Goal: Transaction & Acquisition: Purchase product/service

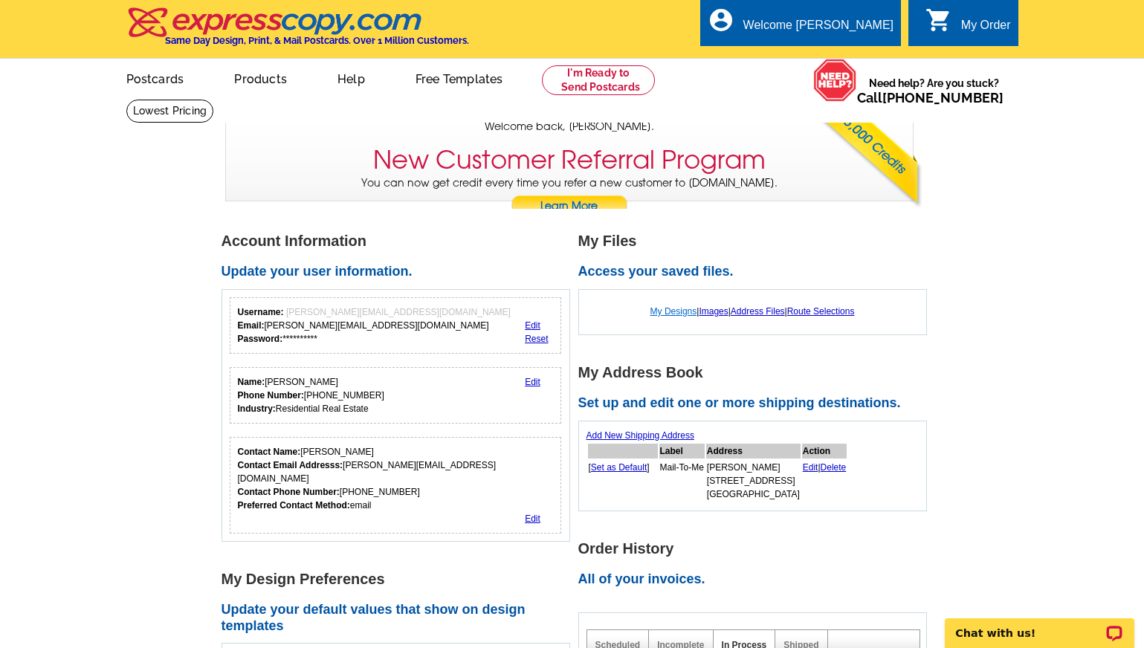
click at [664, 312] on link "My Designs" at bounding box center [673, 311] width 47 height 10
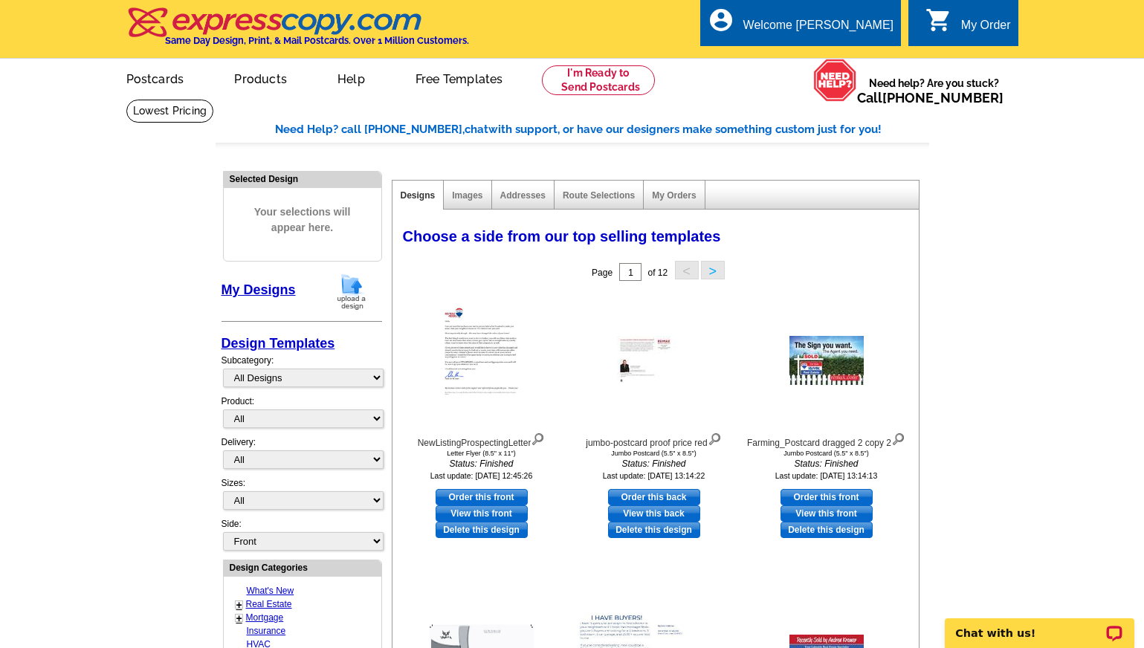
click at [354, 291] on img at bounding box center [351, 292] width 39 height 38
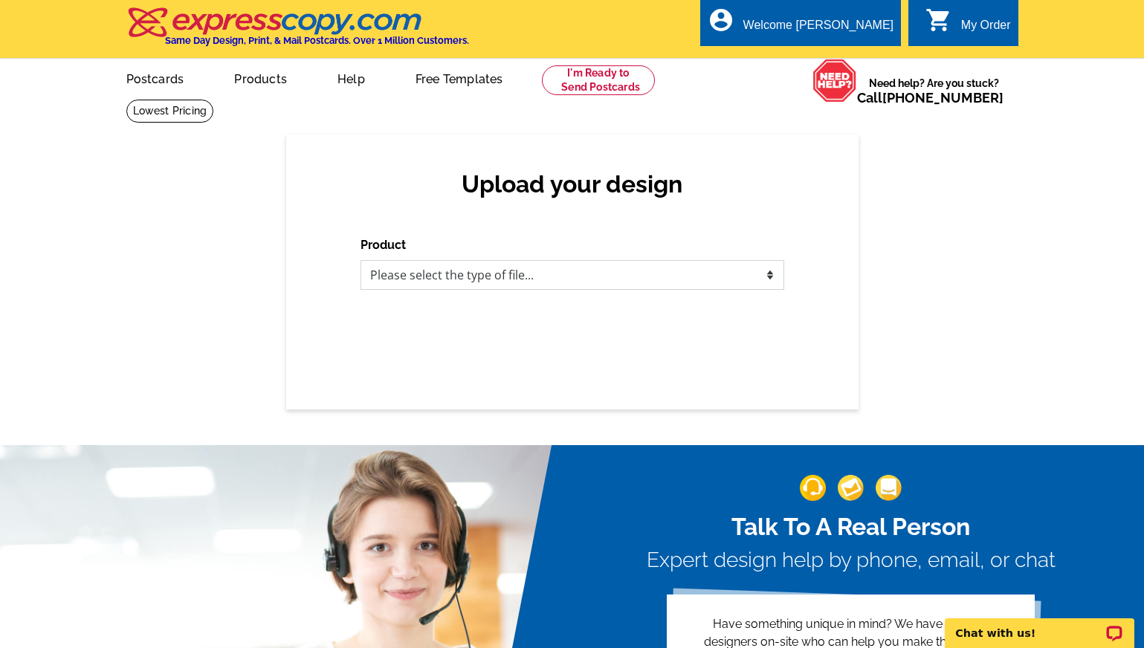
select select "1"
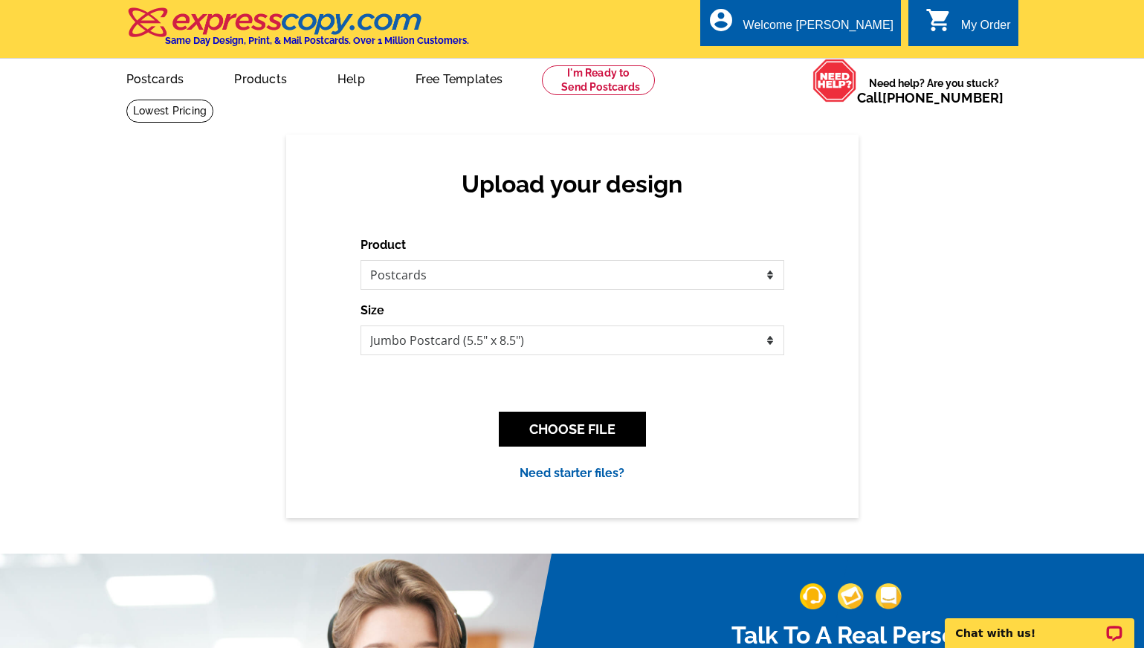
click at [576, 425] on button "CHOOSE FILE" at bounding box center [572, 429] width 147 height 35
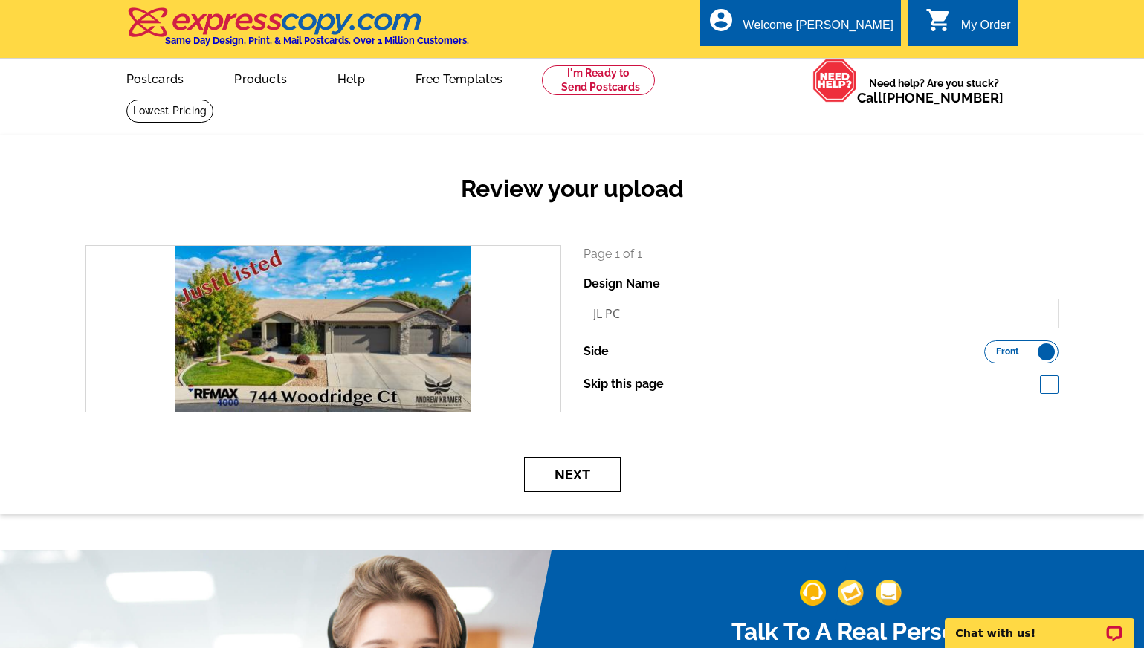
click at [579, 470] on button "Next" at bounding box center [572, 474] width 97 height 35
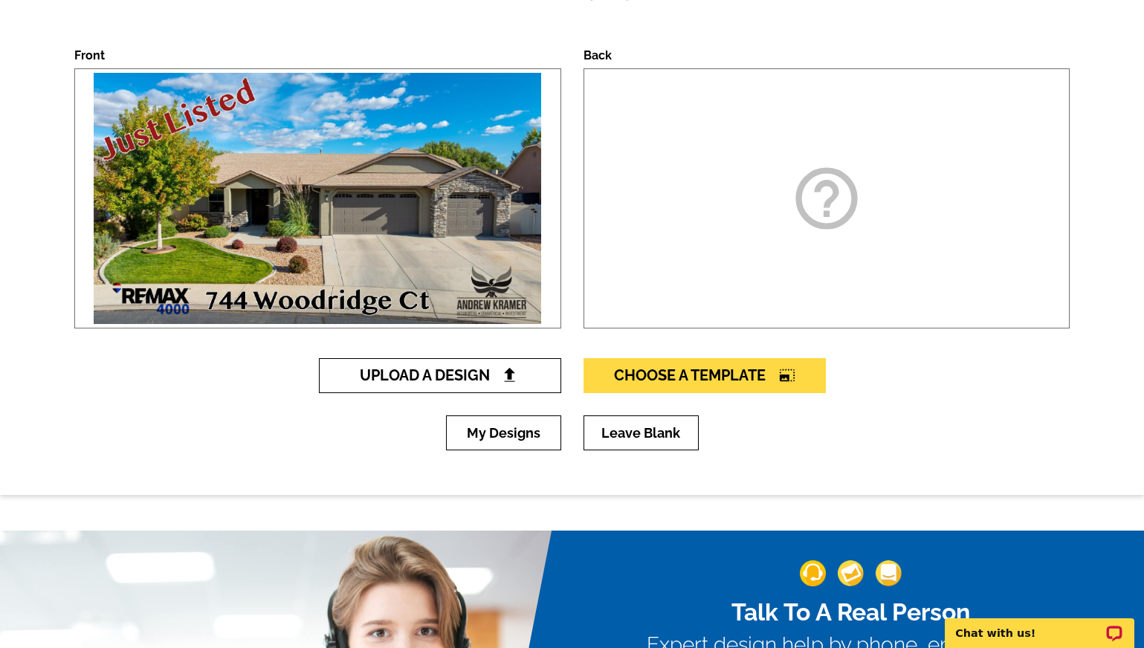
scroll to position [198, 0]
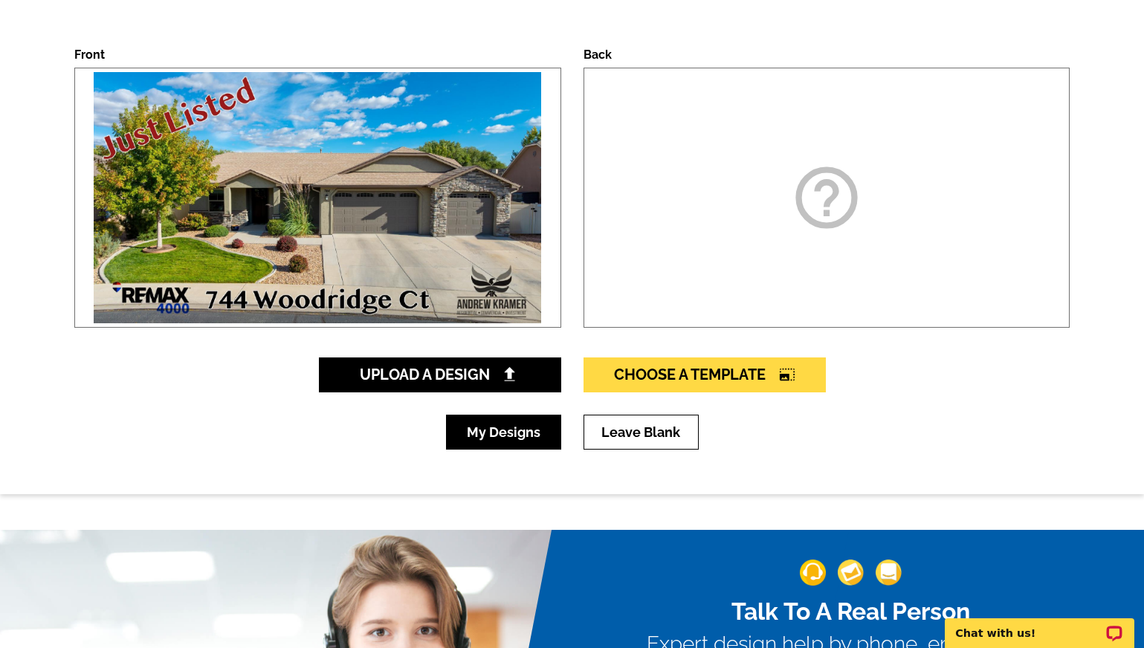
click at [535, 435] on link "My Designs" at bounding box center [503, 432] width 115 height 35
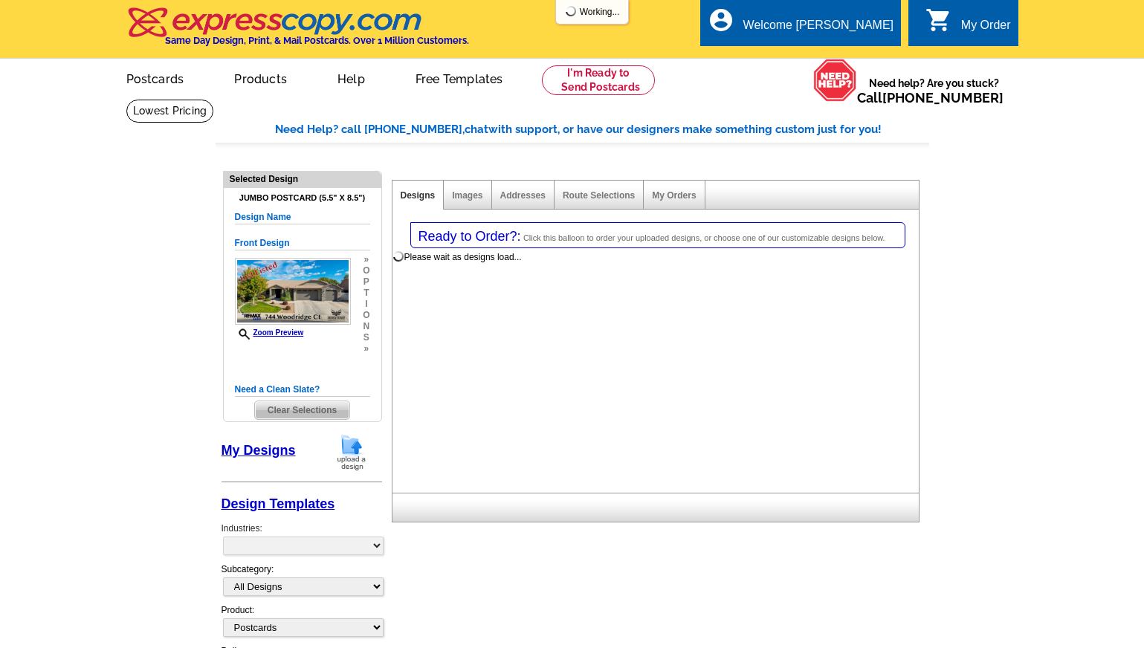
select select "1"
select select "2"
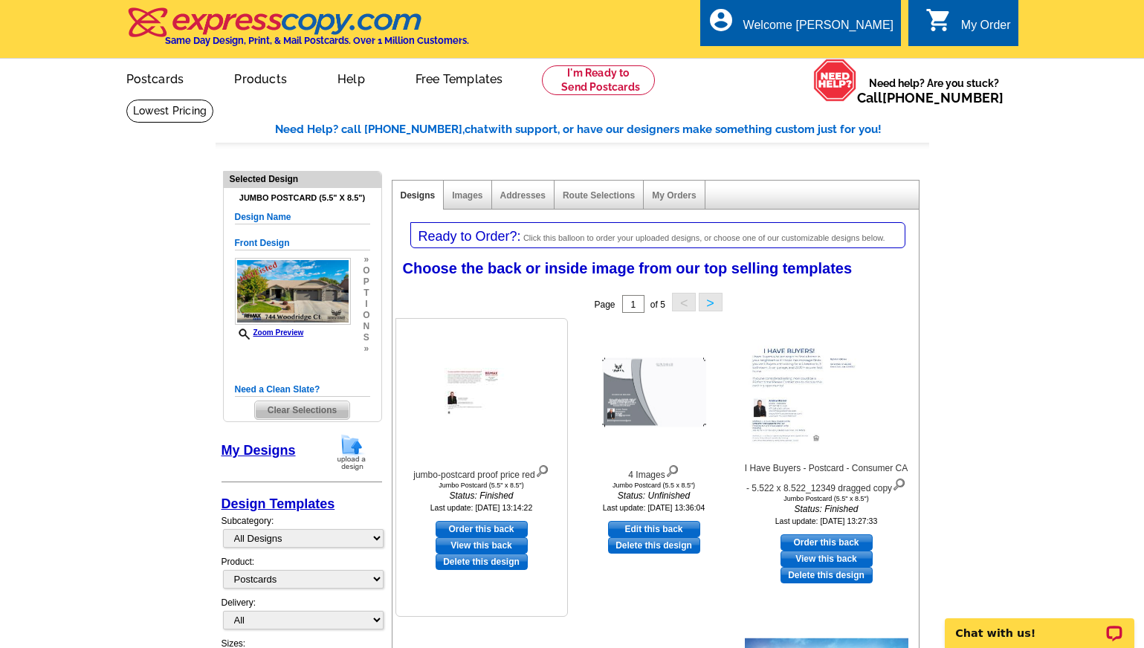
click at [475, 546] on link "View this back" at bounding box center [482, 545] width 92 height 16
click at [486, 528] on link "Order this back" at bounding box center [482, 529] width 92 height 16
select select "front"
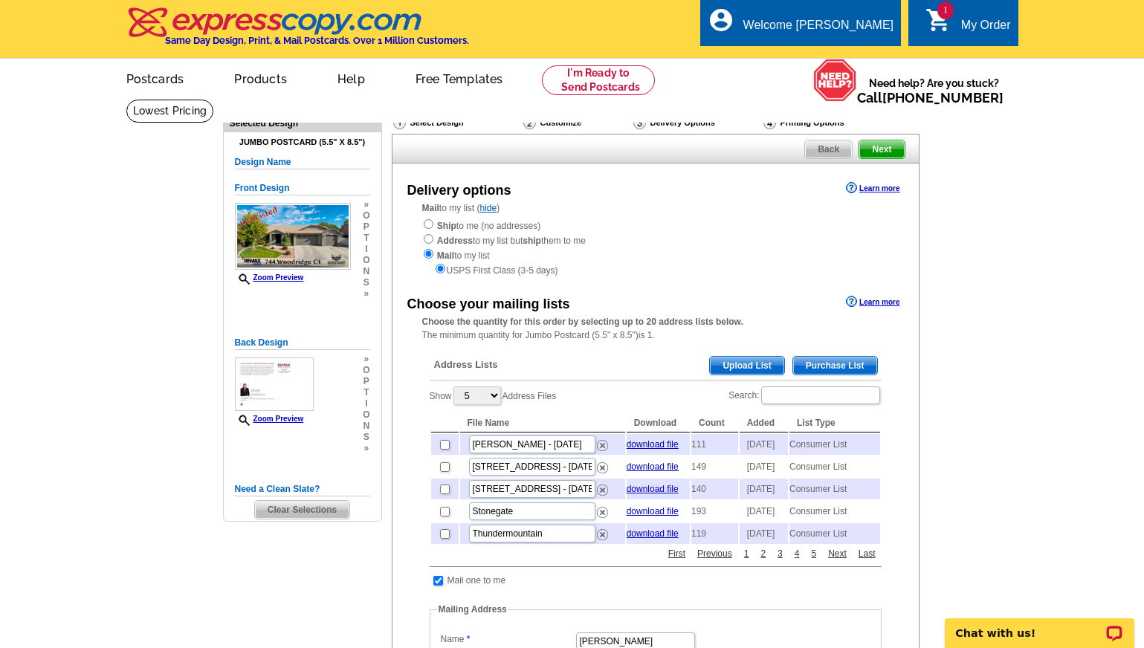
click at [838, 360] on span "Purchase List" at bounding box center [835, 366] width 84 height 18
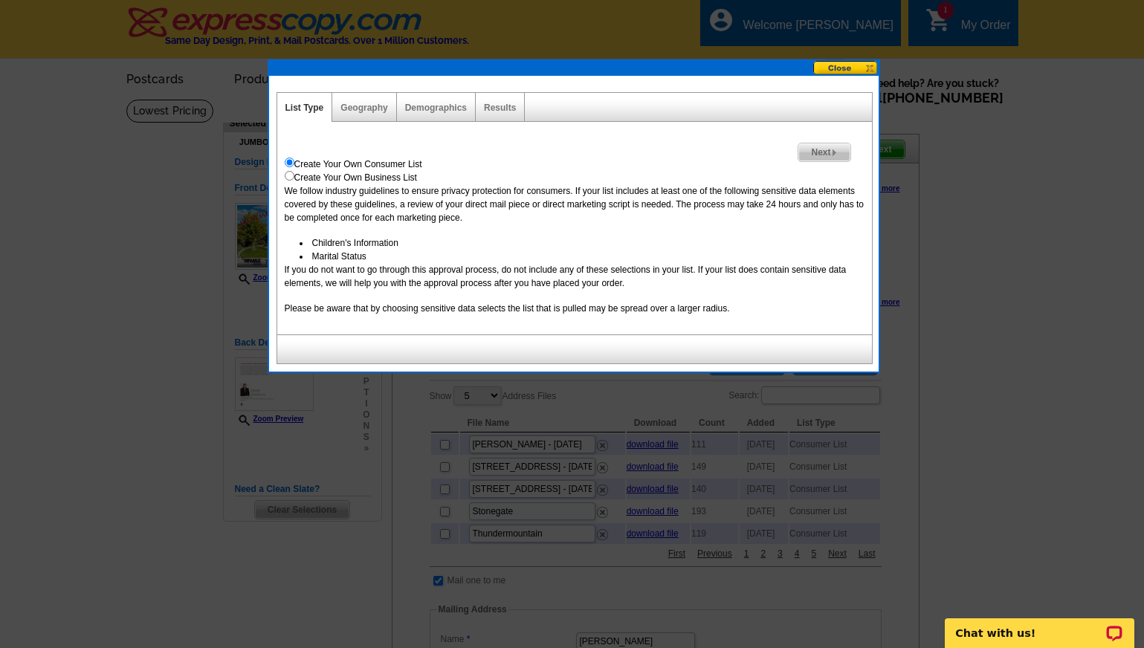
drag, startPoint x: 829, startPoint y: 152, endPoint x: 826, endPoint y: 165, distance: 13.6
click at [829, 152] on span "Next" at bounding box center [823, 152] width 51 height 18
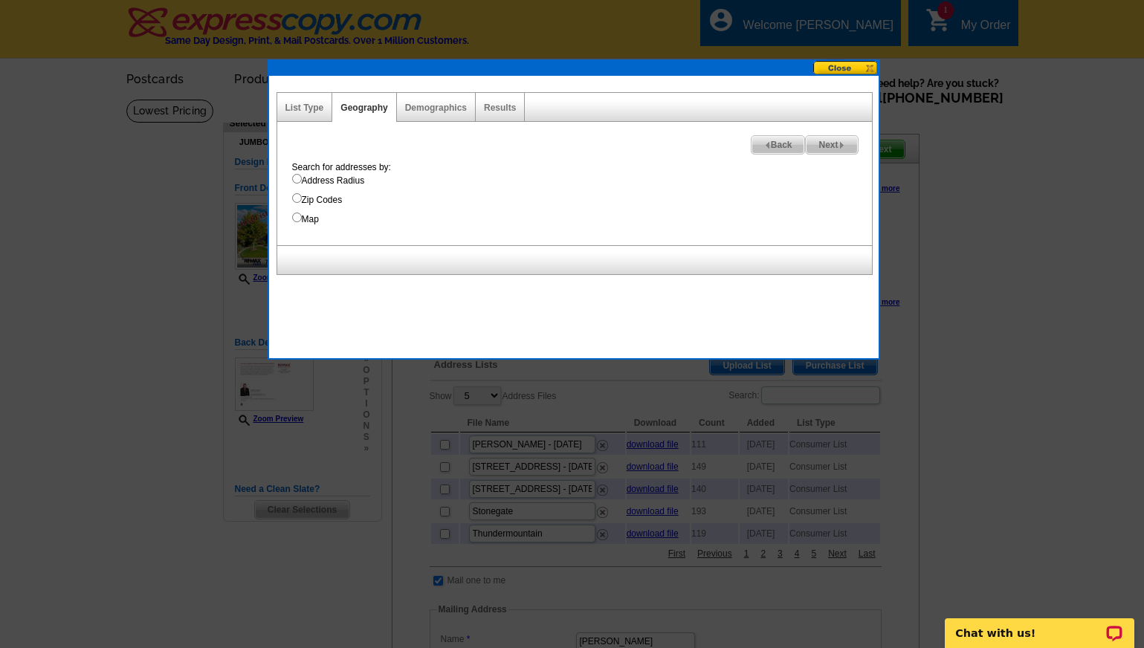
click at [294, 221] on input "Map" at bounding box center [297, 218] width 10 height 10
radio input "true"
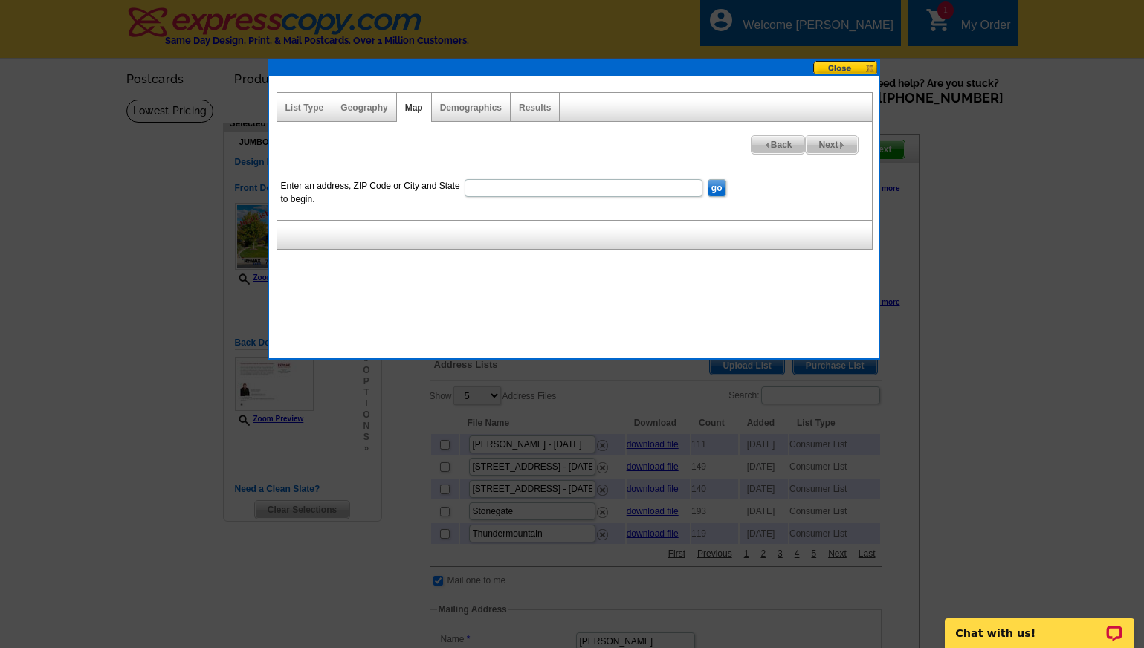
click at [503, 187] on input "Enter an address, ZIP Code or City and State to begin." at bounding box center [584, 188] width 238 height 18
type input "744 WOODRIDGE ct Grand Junction CO 81505"
click at [721, 190] on input "go" at bounding box center [717, 188] width 19 height 18
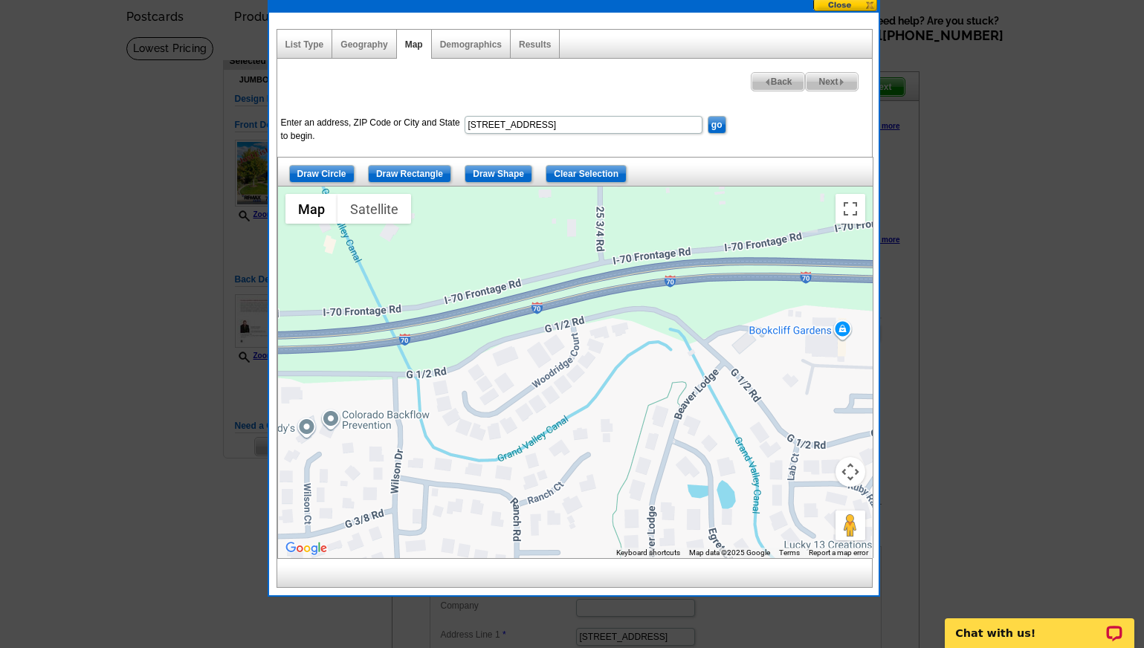
scroll to position [62, 0]
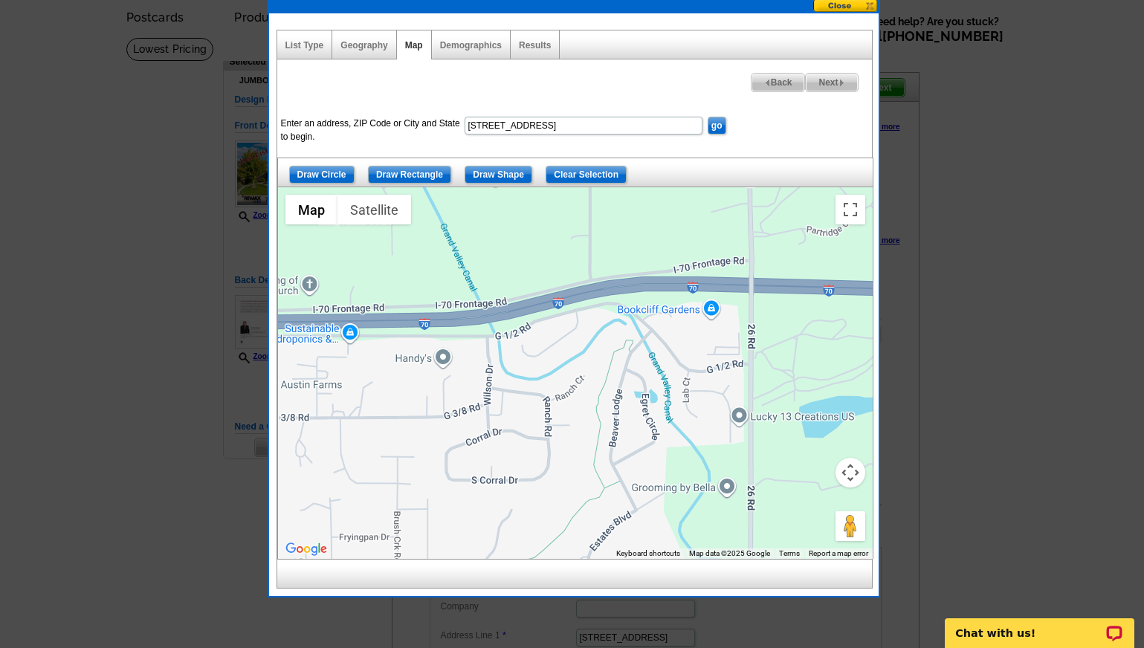
drag, startPoint x: 690, startPoint y: 459, endPoint x: 613, endPoint y: 401, distance: 96.2
click at [613, 401] on div at bounding box center [575, 373] width 595 height 372
click at [499, 172] on input "Draw Shape" at bounding box center [499, 175] width 68 height 18
click at [456, 337] on div at bounding box center [575, 373] width 595 height 372
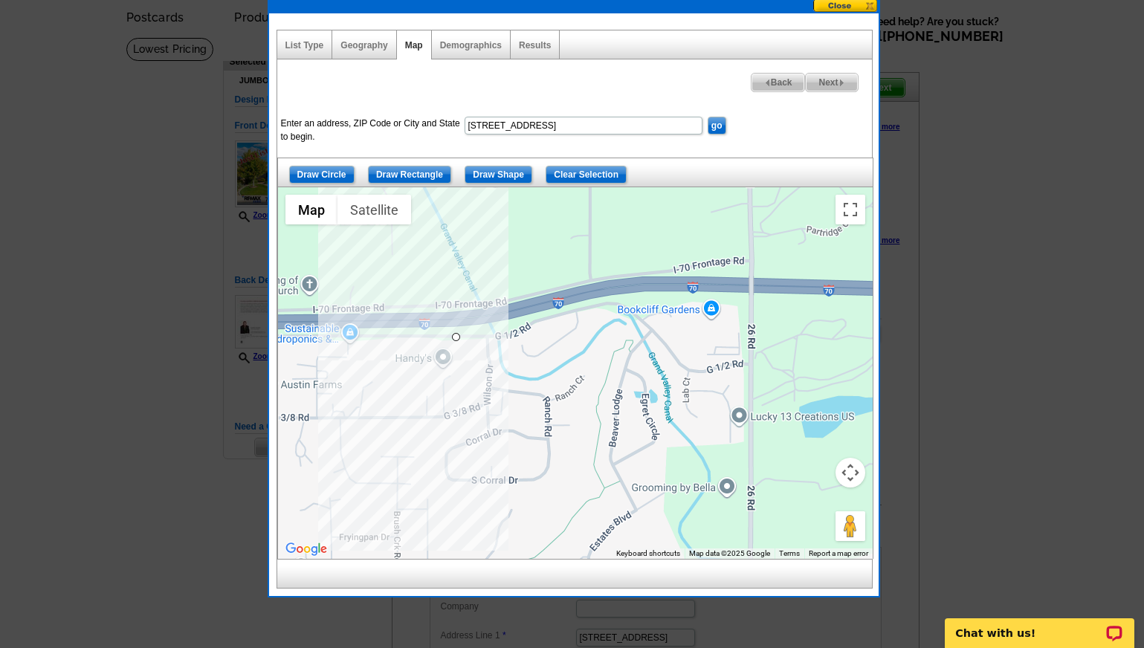
click at [435, 491] on div at bounding box center [575, 373] width 595 height 372
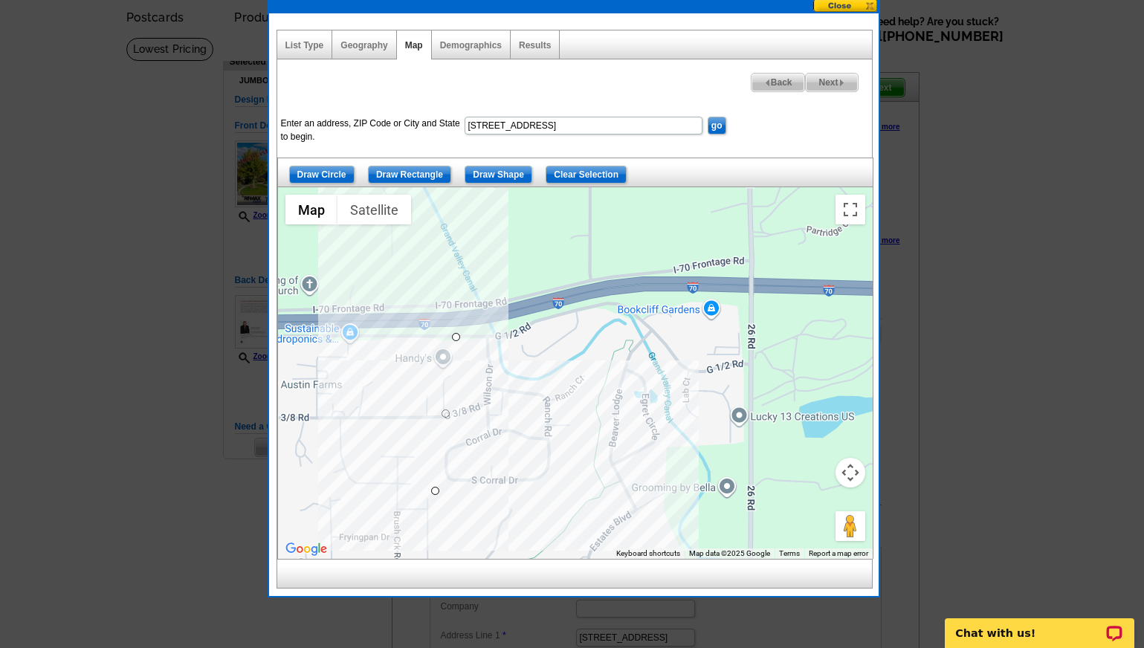
click at [647, 476] on div at bounding box center [575, 373] width 595 height 372
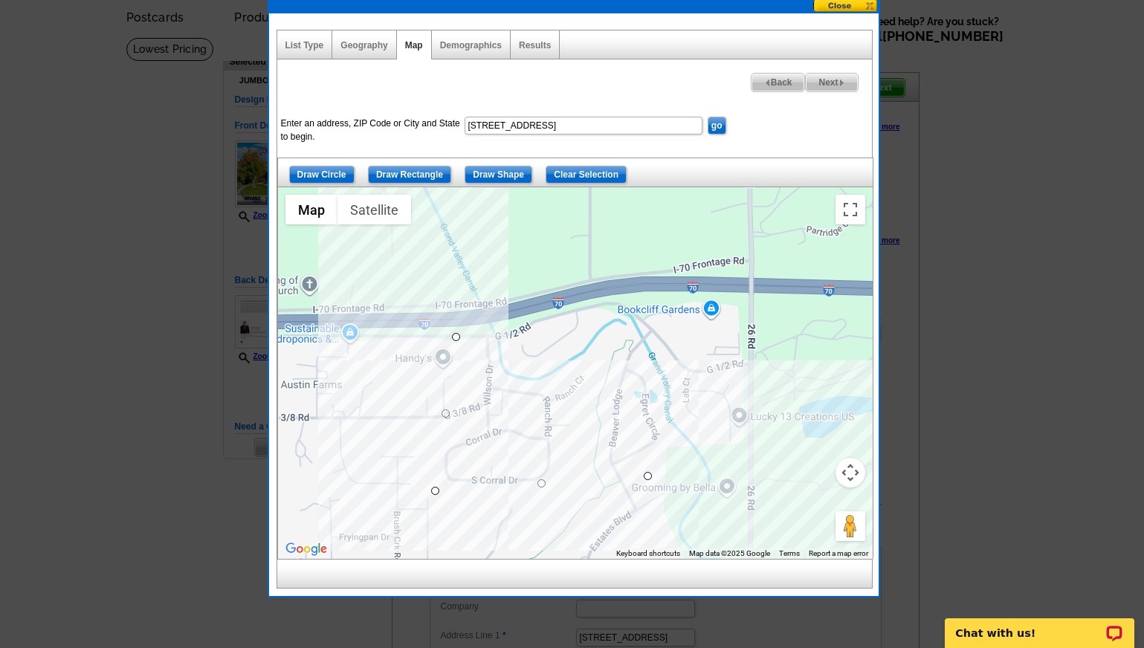
drag, startPoint x: 744, startPoint y: 440, endPoint x: 742, endPoint y: 427, distance: 12.7
click at [743, 440] on div at bounding box center [575, 373] width 595 height 372
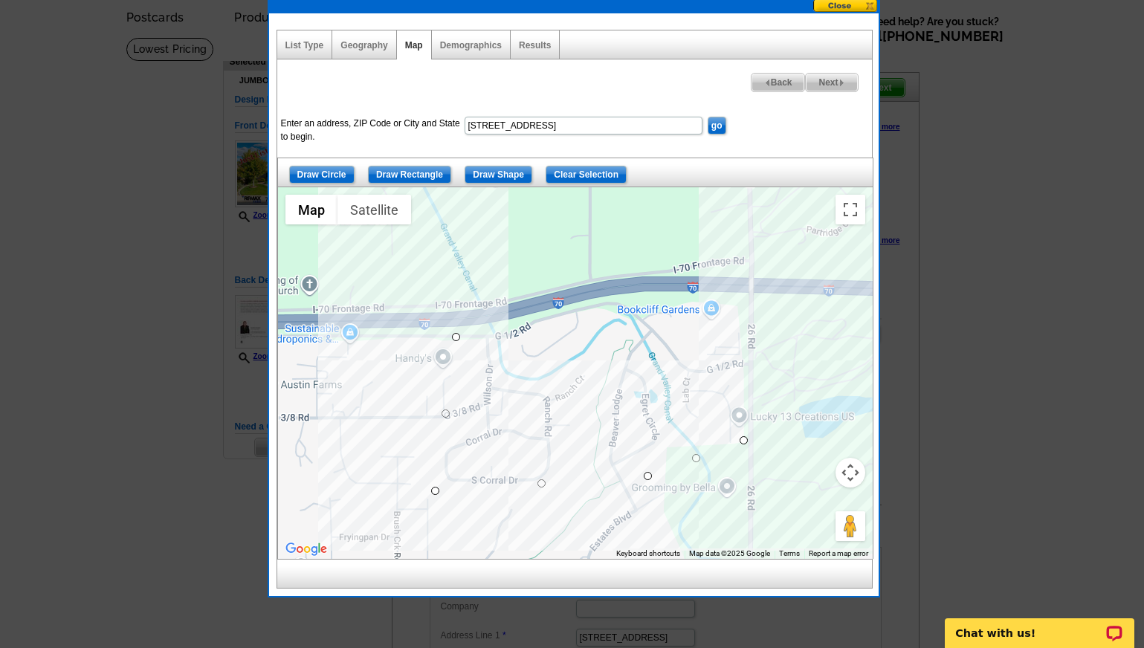
click at [742, 362] on div at bounding box center [575, 373] width 595 height 372
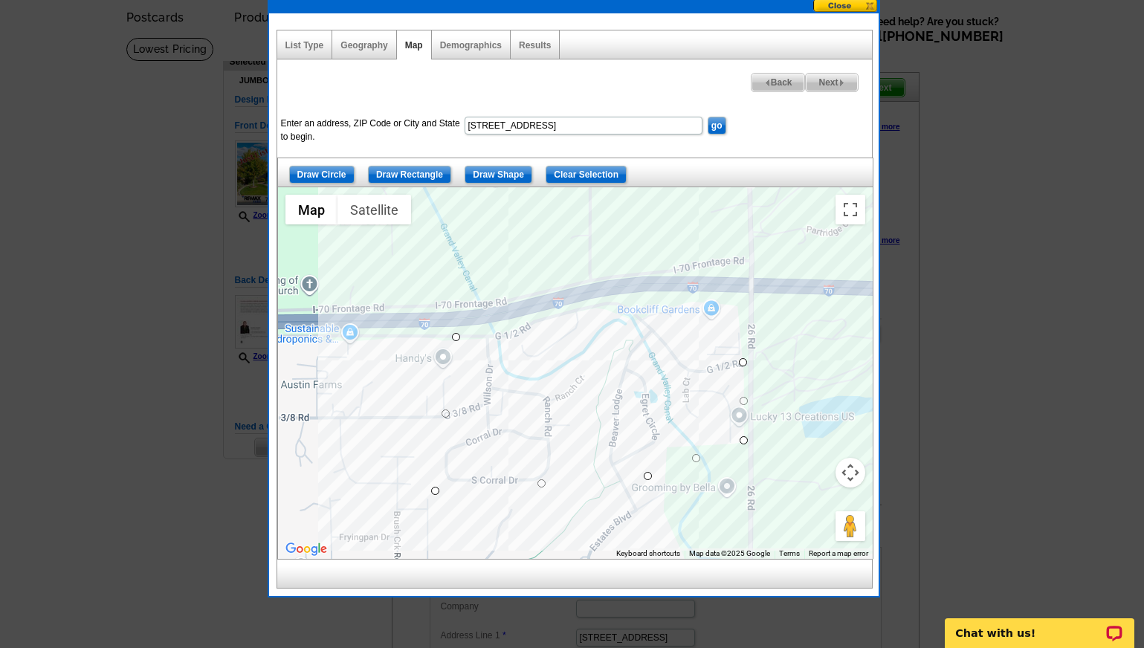
click at [686, 369] on div at bounding box center [575, 373] width 595 height 372
click at [609, 303] on div at bounding box center [575, 373] width 595 height 372
click at [456, 340] on div at bounding box center [575, 373] width 595 height 372
click at [841, 78] on span "Next" at bounding box center [831, 83] width 51 height 18
select select
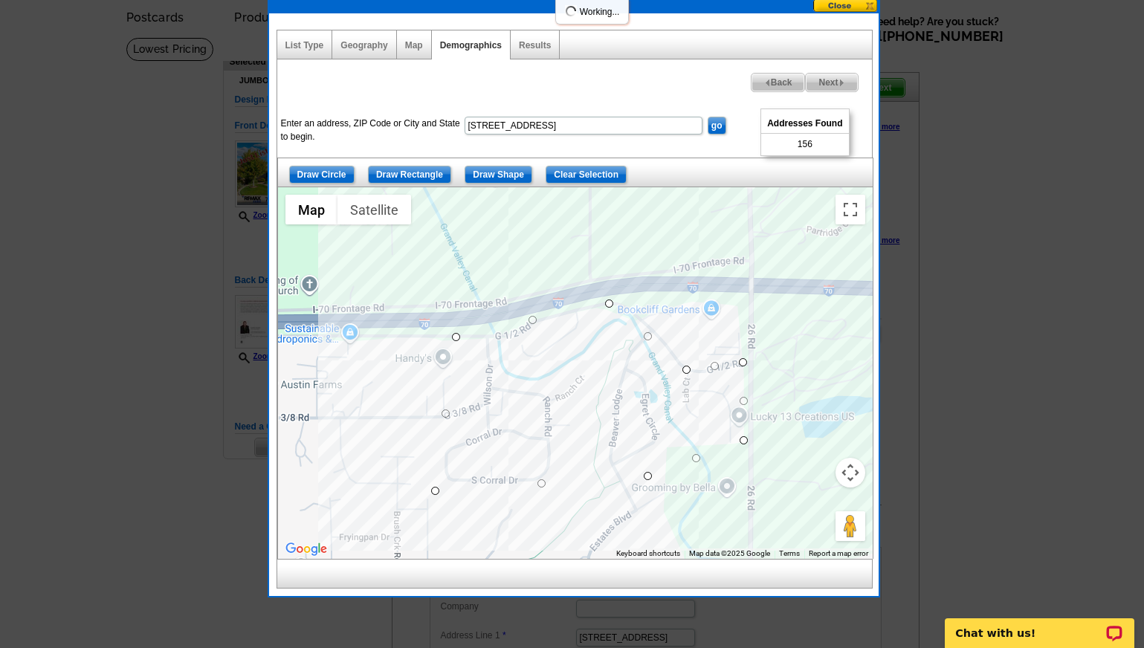
select select
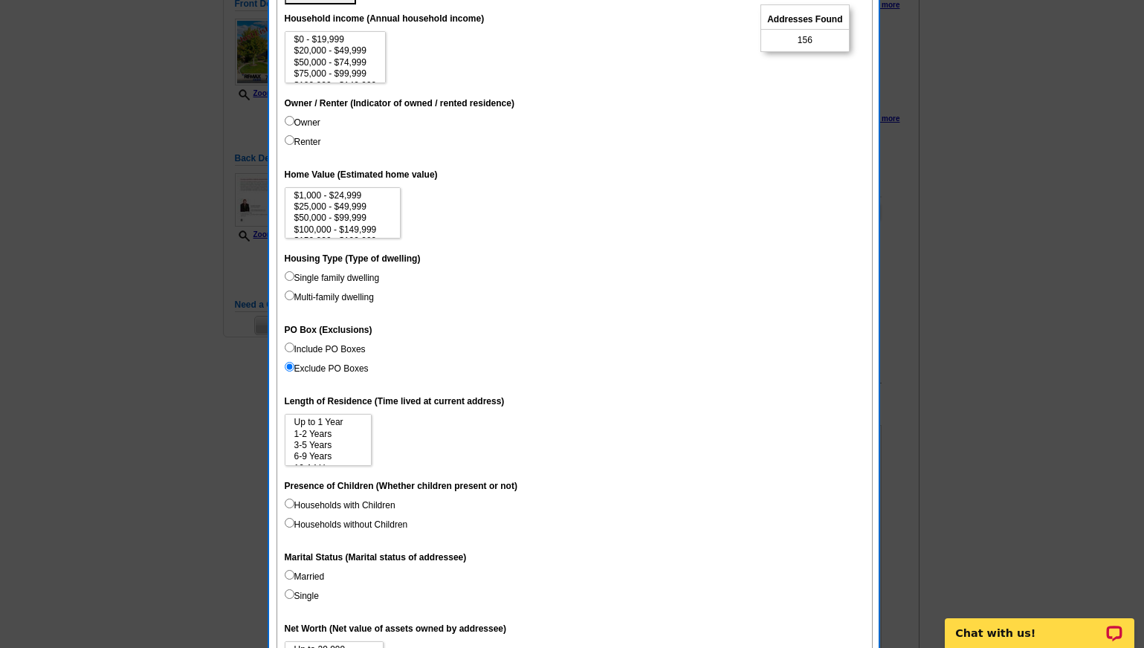
scroll to position [186, 0]
click at [288, 274] on input "Single family dwelling" at bounding box center [290, 275] width 10 height 10
radio input "true"
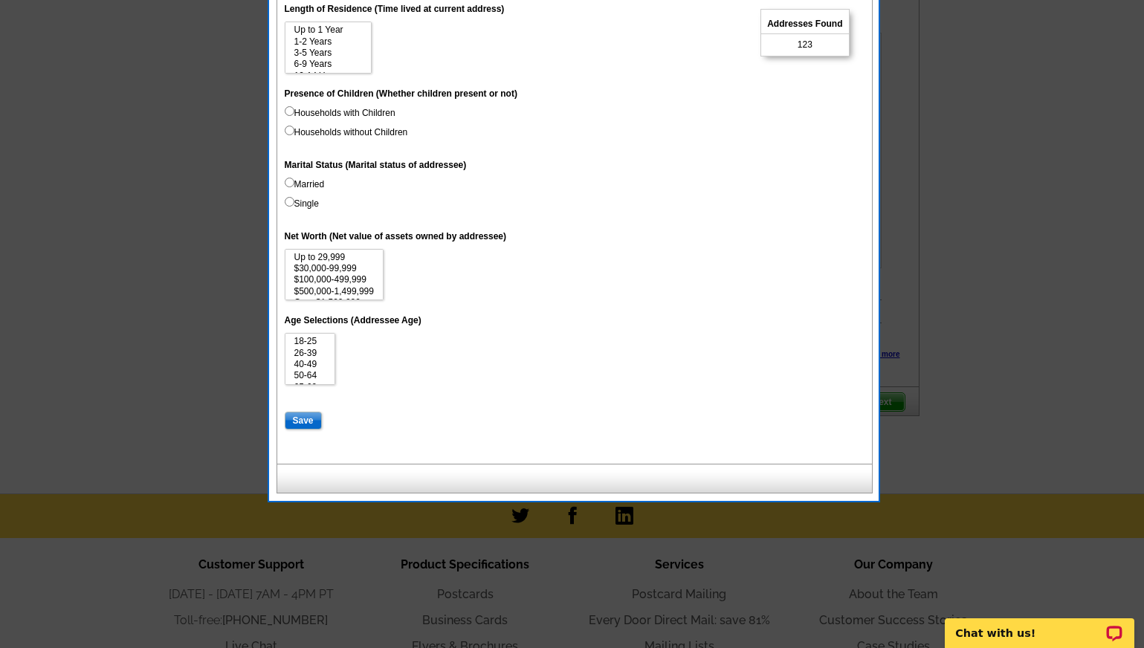
scroll to position [584, 0]
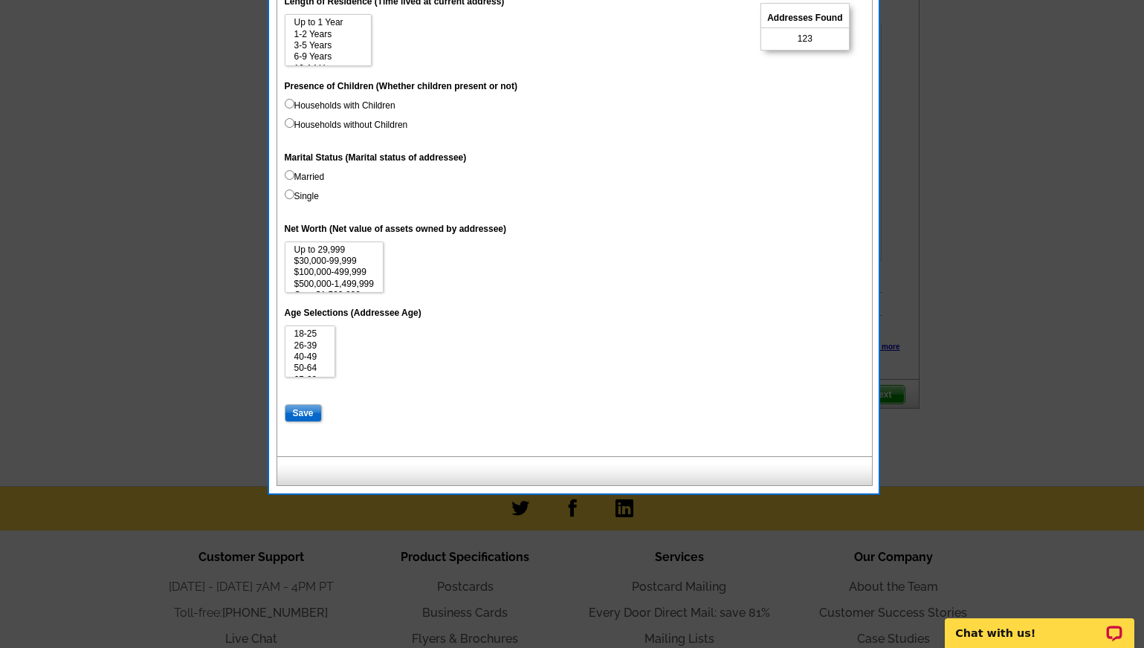
drag, startPoint x: 302, startPoint y: 407, endPoint x: 323, endPoint y: 410, distance: 20.3
click at [302, 407] on input "Save" at bounding box center [303, 413] width 37 height 18
select select
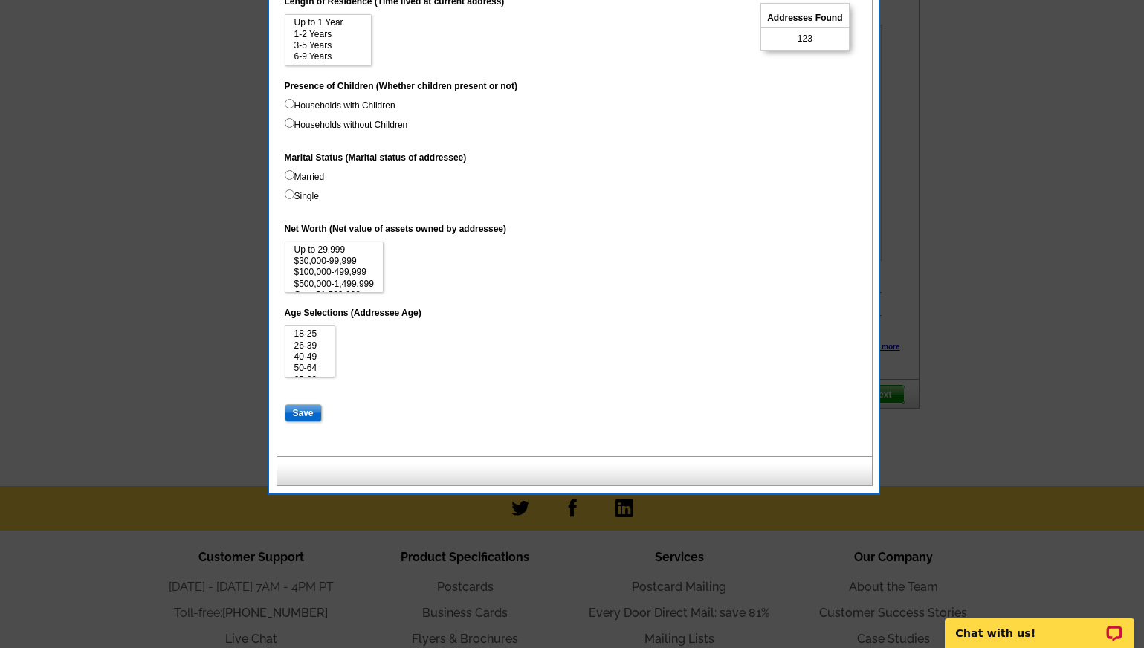
select select
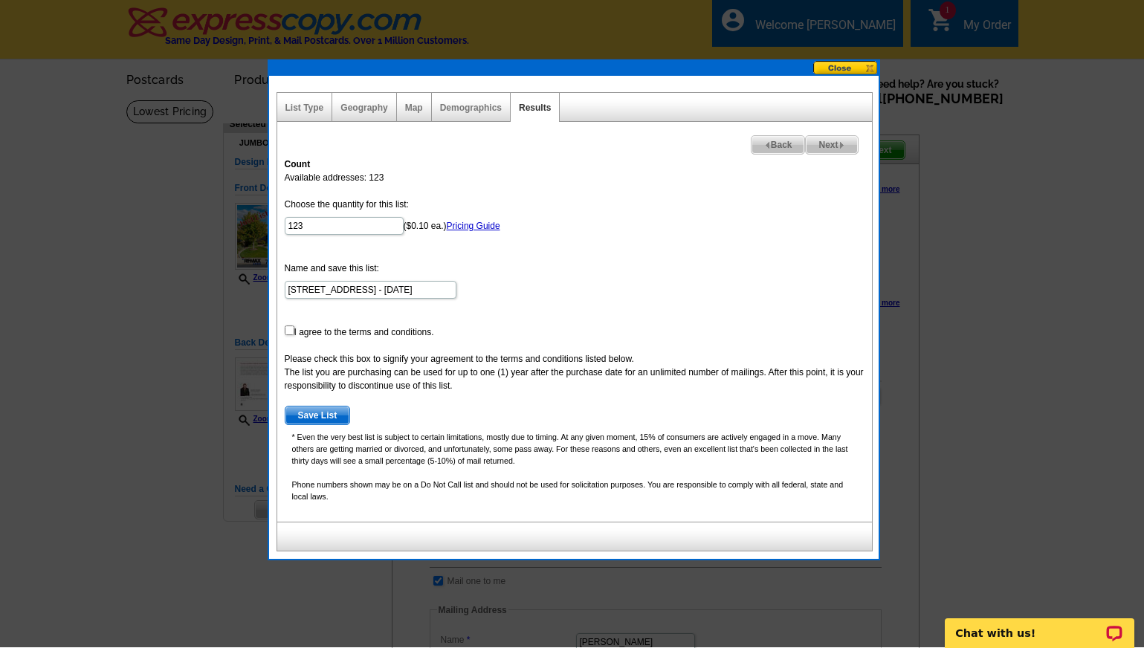
scroll to position [0, 0]
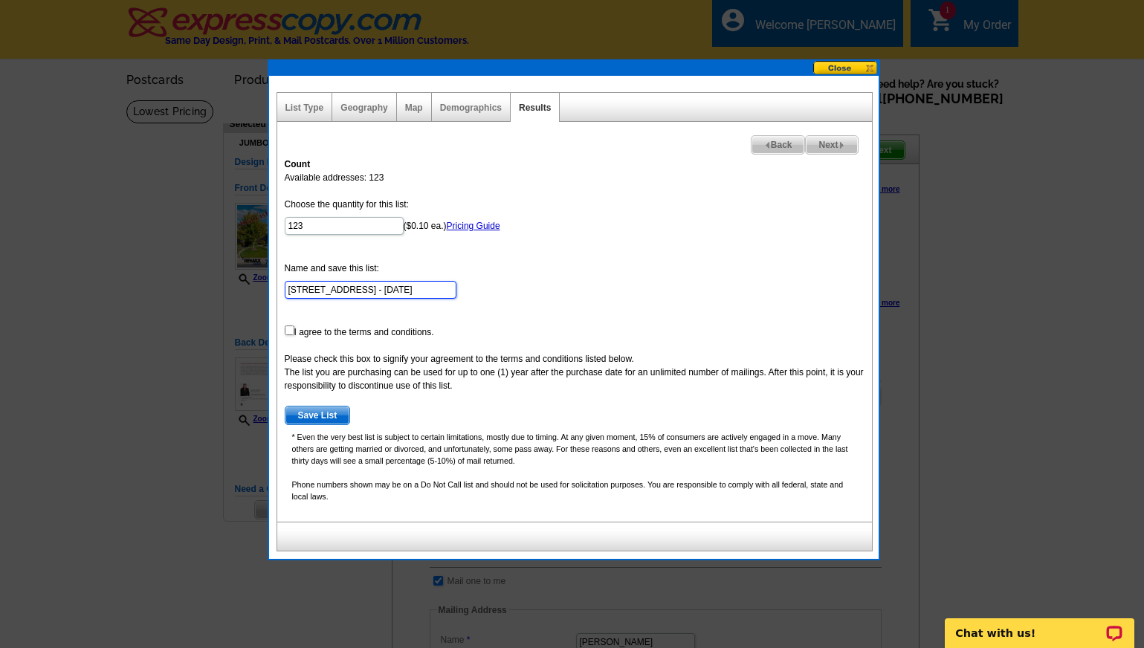
drag, startPoint x: 304, startPoint y: 290, endPoint x: 257, endPoint y: 286, distance: 47.0
drag, startPoint x: 347, startPoint y: 291, endPoint x: 520, endPoint y: 289, distance: 173.2
click at [520, 289] on form "Choose the quantity for this list: 123 ($0.10 ea.) Pricing Guide Name and save …" at bounding box center [575, 311] width 580 height 227
type input "WOODRIDGE"
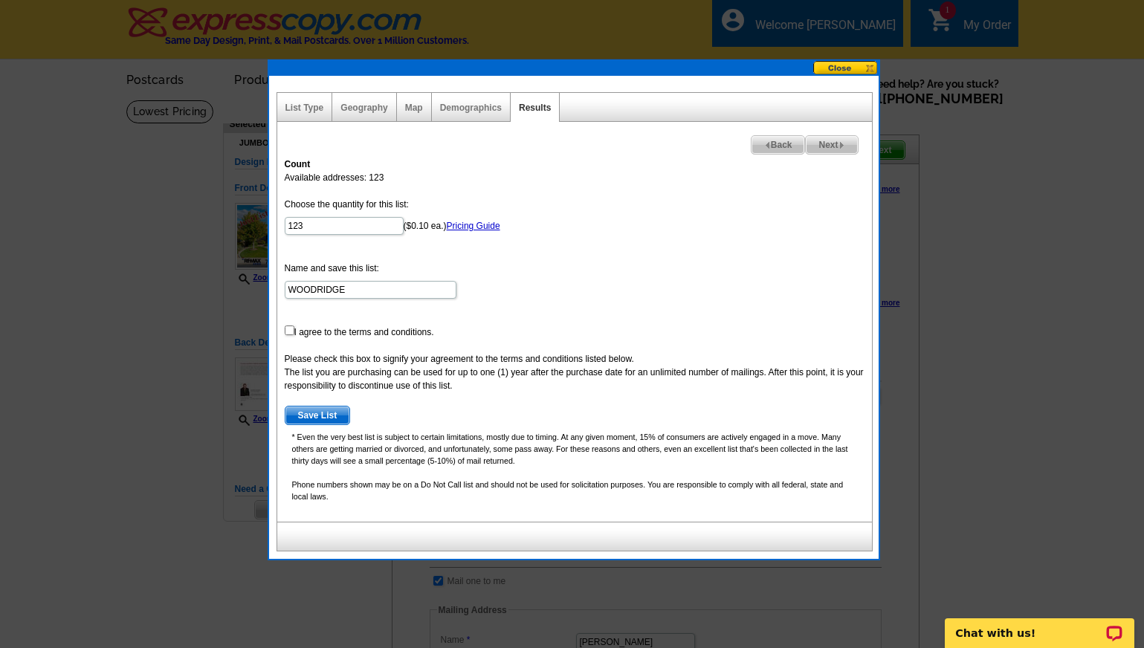
click at [288, 332] on input "checkbox" at bounding box center [290, 331] width 10 height 10
checkbox input "true"
click at [322, 412] on span "Save List" at bounding box center [317, 416] width 65 height 18
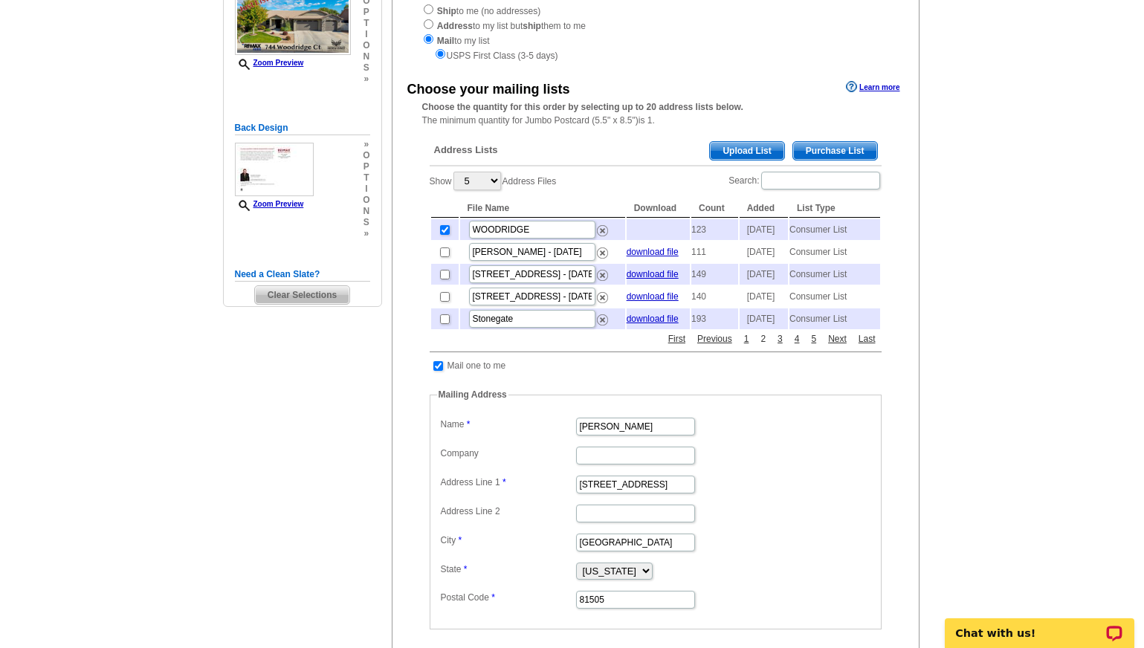
scroll to position [213, 0]
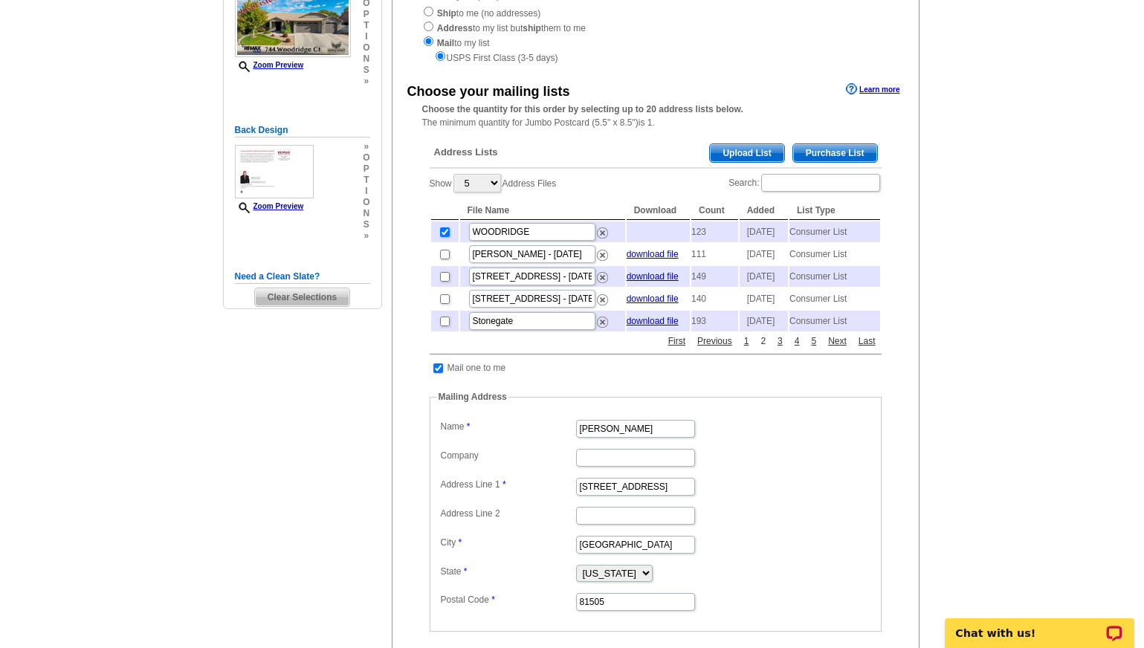
click at [762, 348] on link "2" at bounding box center [763, 340] width 13 height 13
click at [443, 228] on input "checkbox" at bounding box center [445, 232] width 10 height 10
checkbox input "true"
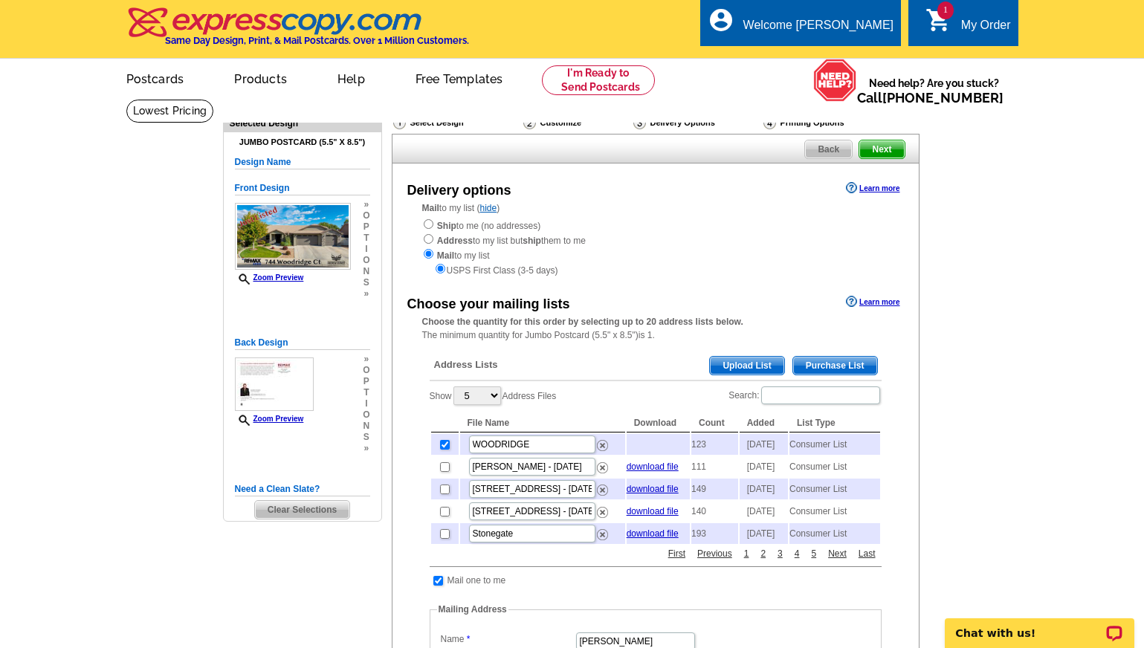
scroll to position [0, 0]
click at [883, 155] on span "Next" at bounding box center [881, 149] width 45 height 18
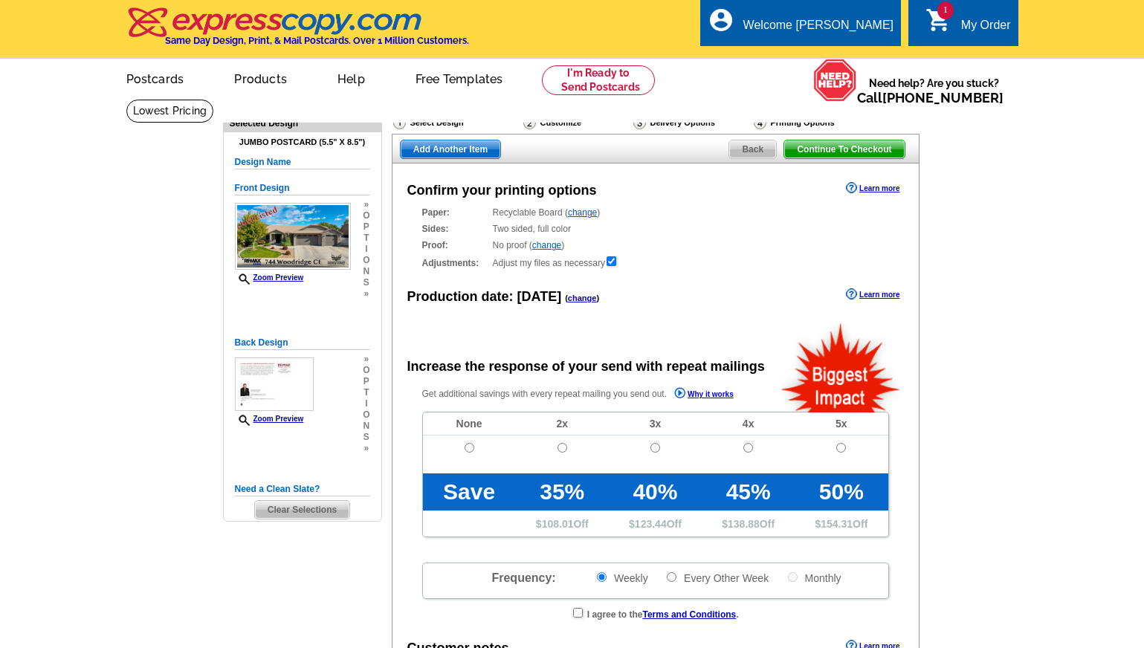
radio input "false"
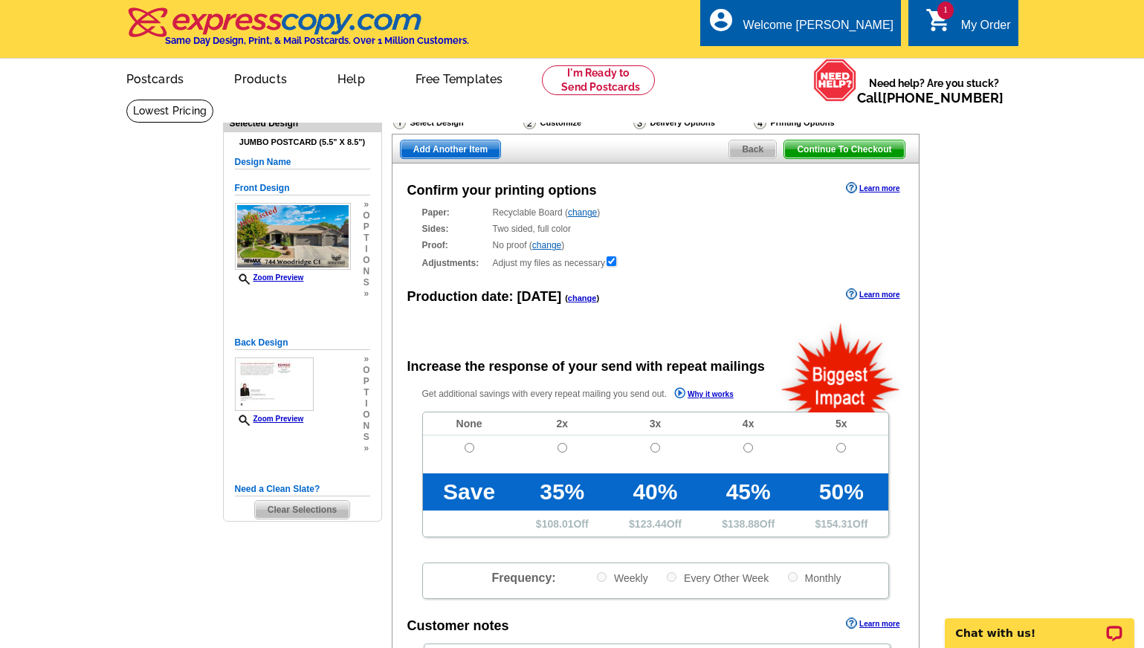
click at [468, 444] on input "radio" at bounding box center [470, 448] width 10 height 10
radio input "true"
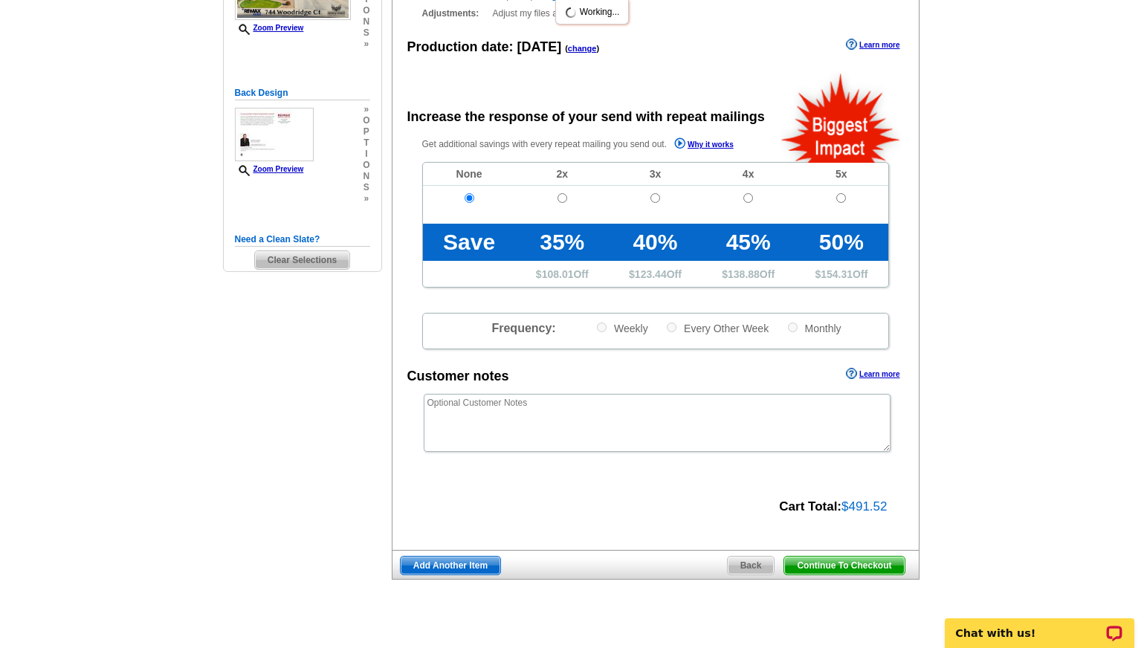
scroll to position [321, 0]
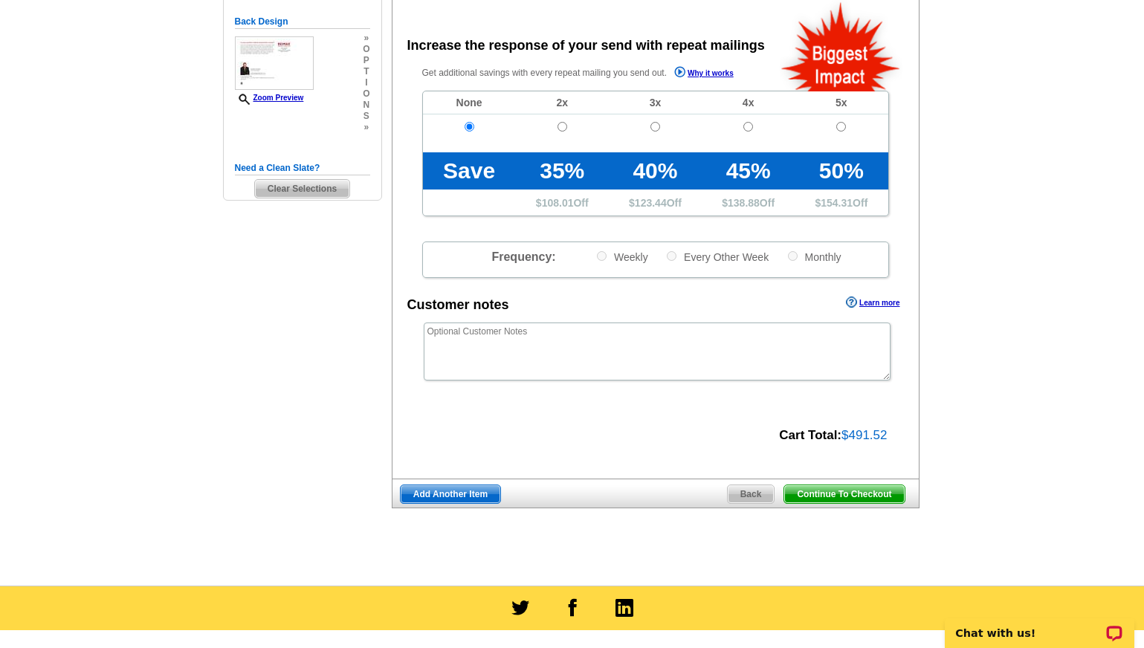
click at [838, 493] on span "Continue To Checkout" at bounding box center [844, 494] width 120 height 18
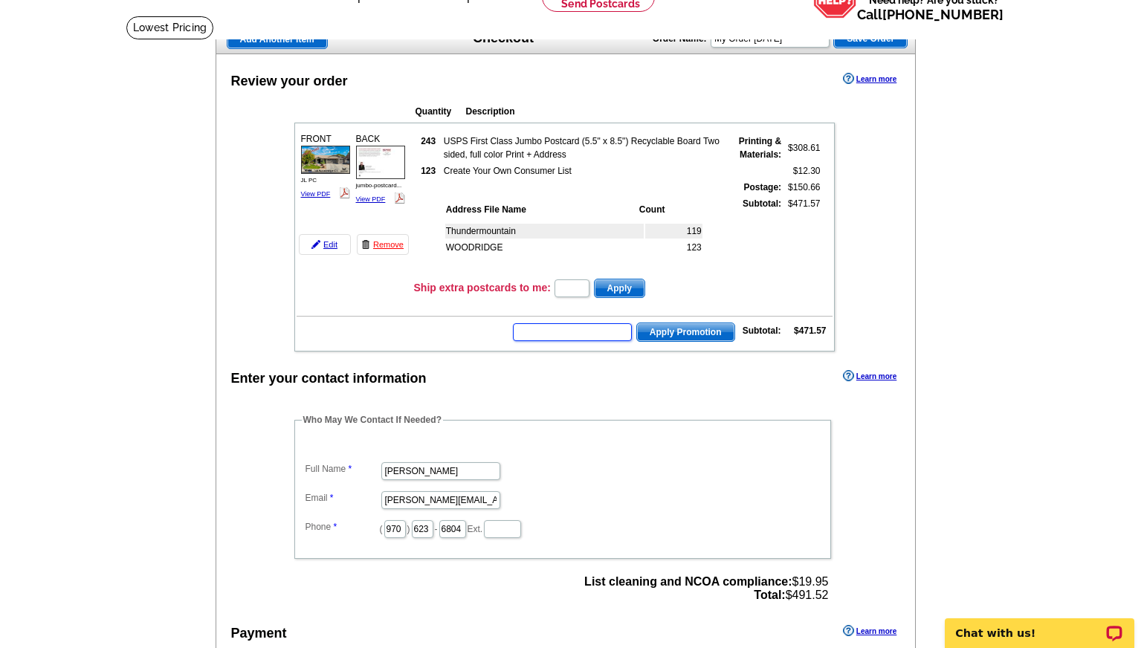
click at [548, 329] on input "text" at bounding box center [572, 332] width 119 height 18
type input "REM40"
click at [677, 325] on span "Apply Promotion" at bounding box center [685, 332] width 97 height 18
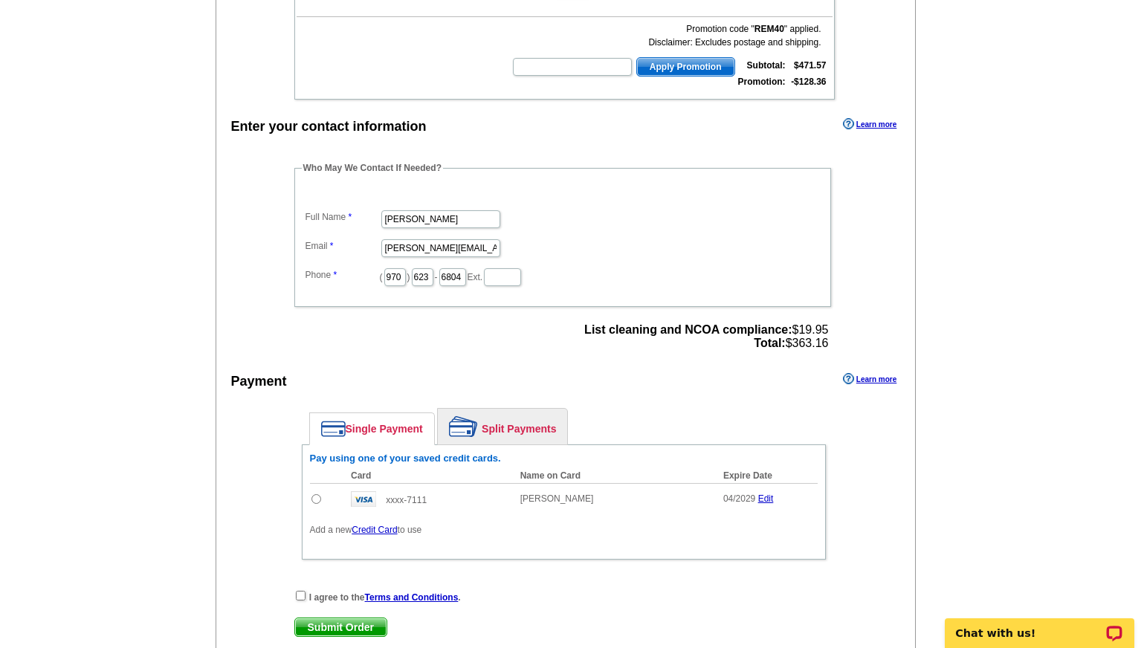
scroll to position [404, 0]
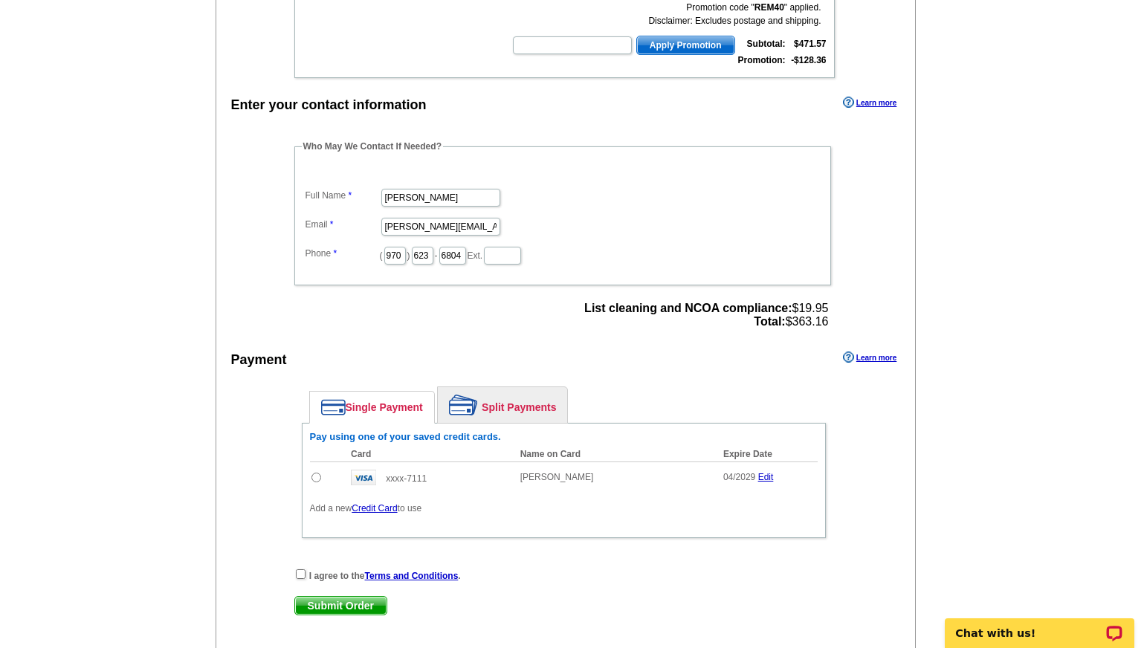
click at [312, 476] on input "radio" at bounding box center [316, 478] width 10 height 10
radio input "true"
click at [301, 572] on input "checkbox" at bounding box center [301, 574] width 10 height 10
checkbox input "true"
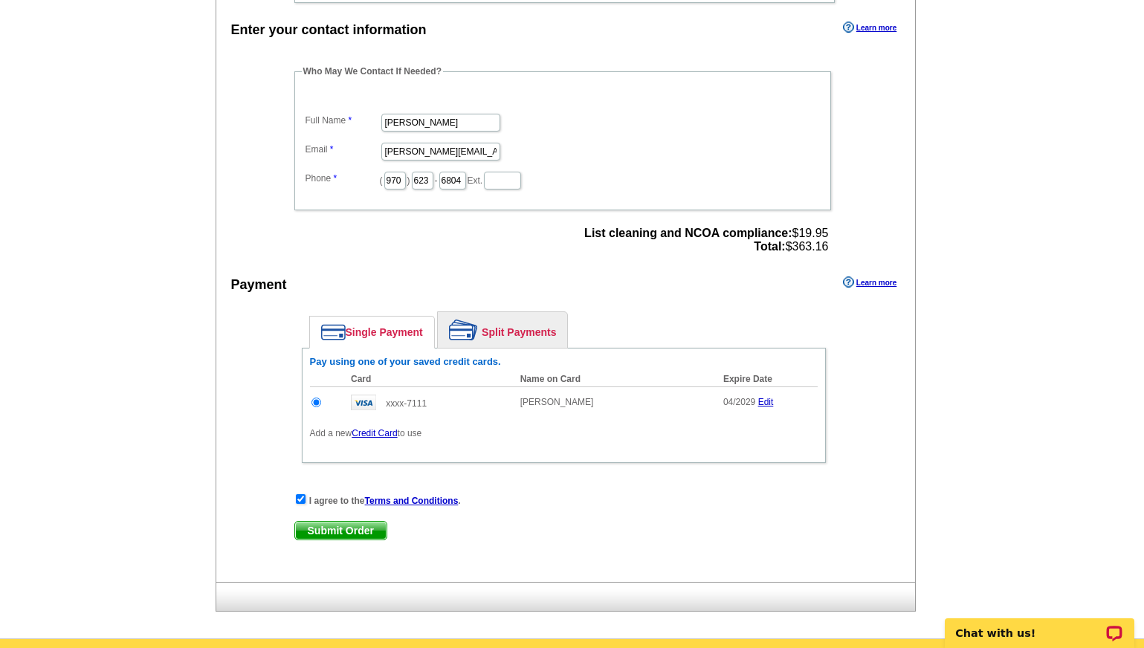
scroll to position [488, 0]
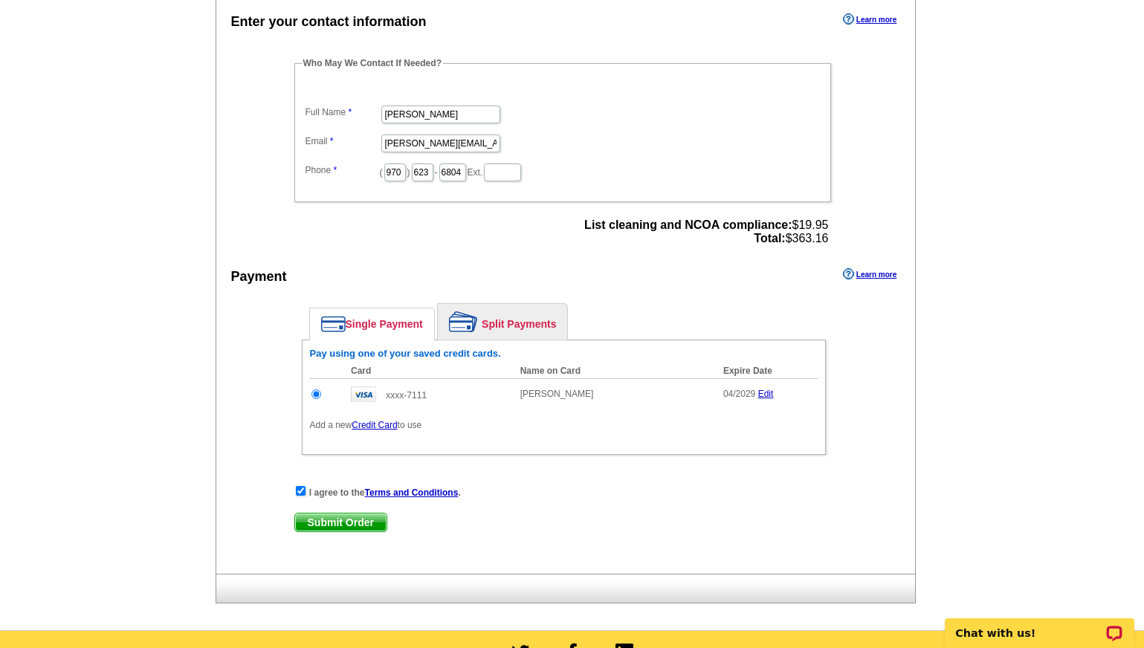
click at [341, 519] on span "Submit Order" at bounding box center [340, 523] width 91 height 18
